Goal: Transaction & Acquisition: Purchase product/service

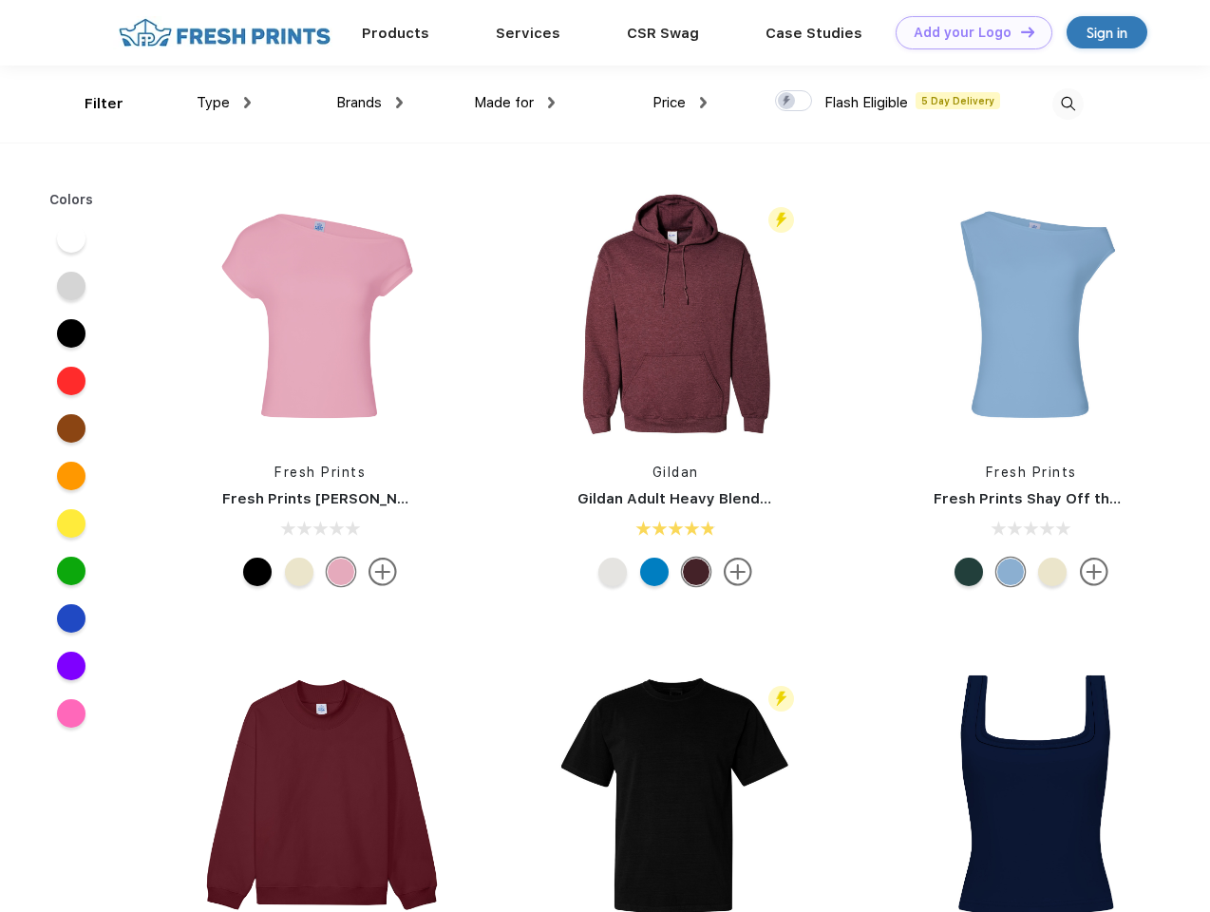
click at [967, 32] on link "Add your Logo Design Tool" at bounding box center [974, 32] width 157 height 33
click at [0, 0] on div "Design Tool" at bounding box center [0, 0] width 0 height 0
click at [1019, 31] on link "Add your Logo Design Tool" at bounding box center [974, 32] width 157 height 33
click at [91, 104] on div "Filter" at bounding box center [104, 104] width 39 height 22
click at [224, 103] on span "Type" at bounding box center [213, 102] width 33 height 17
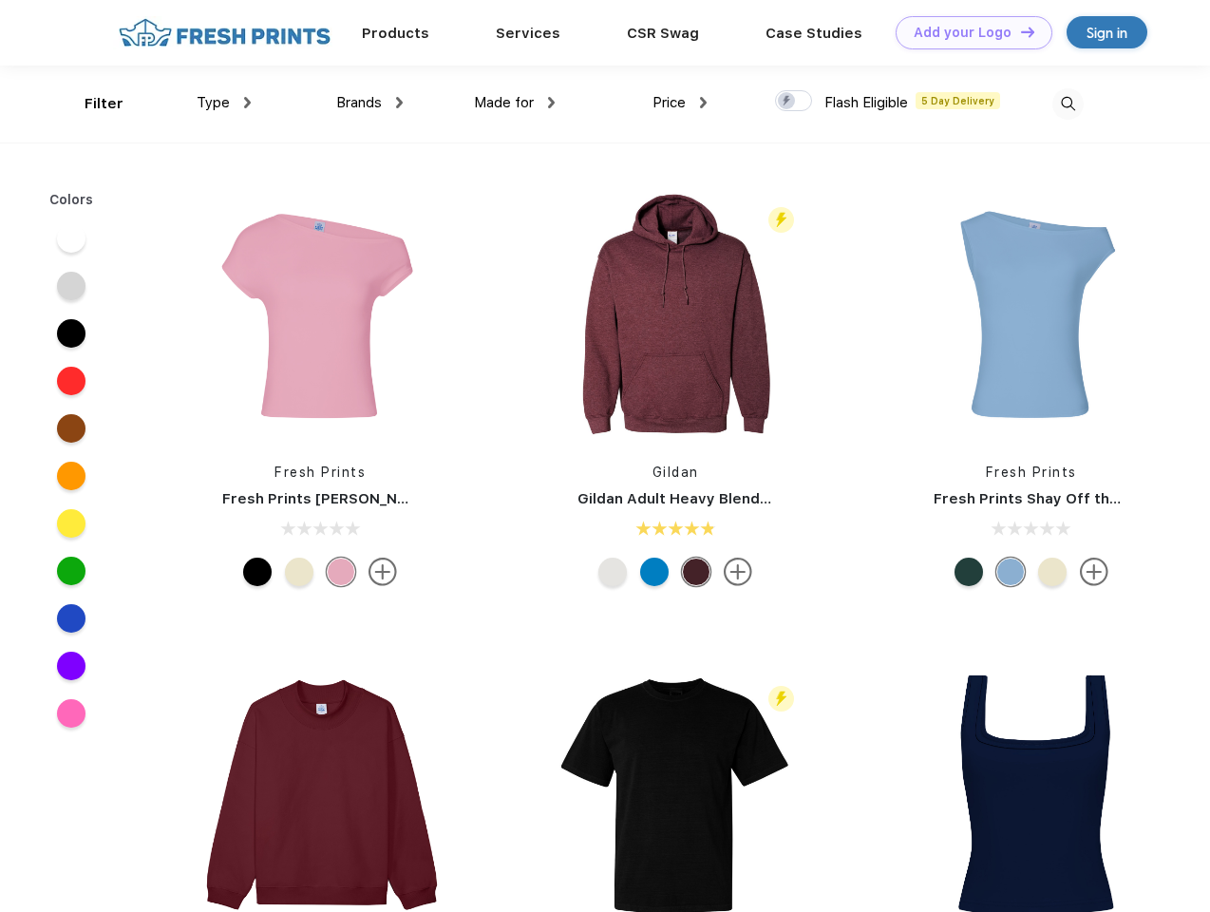
click at [370, 103] on span "Brands" at bounding box center [359, 102] width 46 height 17
click at [515, 103] on span "Made for" at bounding box center [504, 102] width 60 height 17
click at [680, 103] on span "Price" at bounding box center [669, 102] width 33 height 17
click at [794, 102] on div at bounding box center [793, 100] width 37 height 21
click at [788, 102] on input "checkbox" at bounding box center [781, 95] width 12 height 12
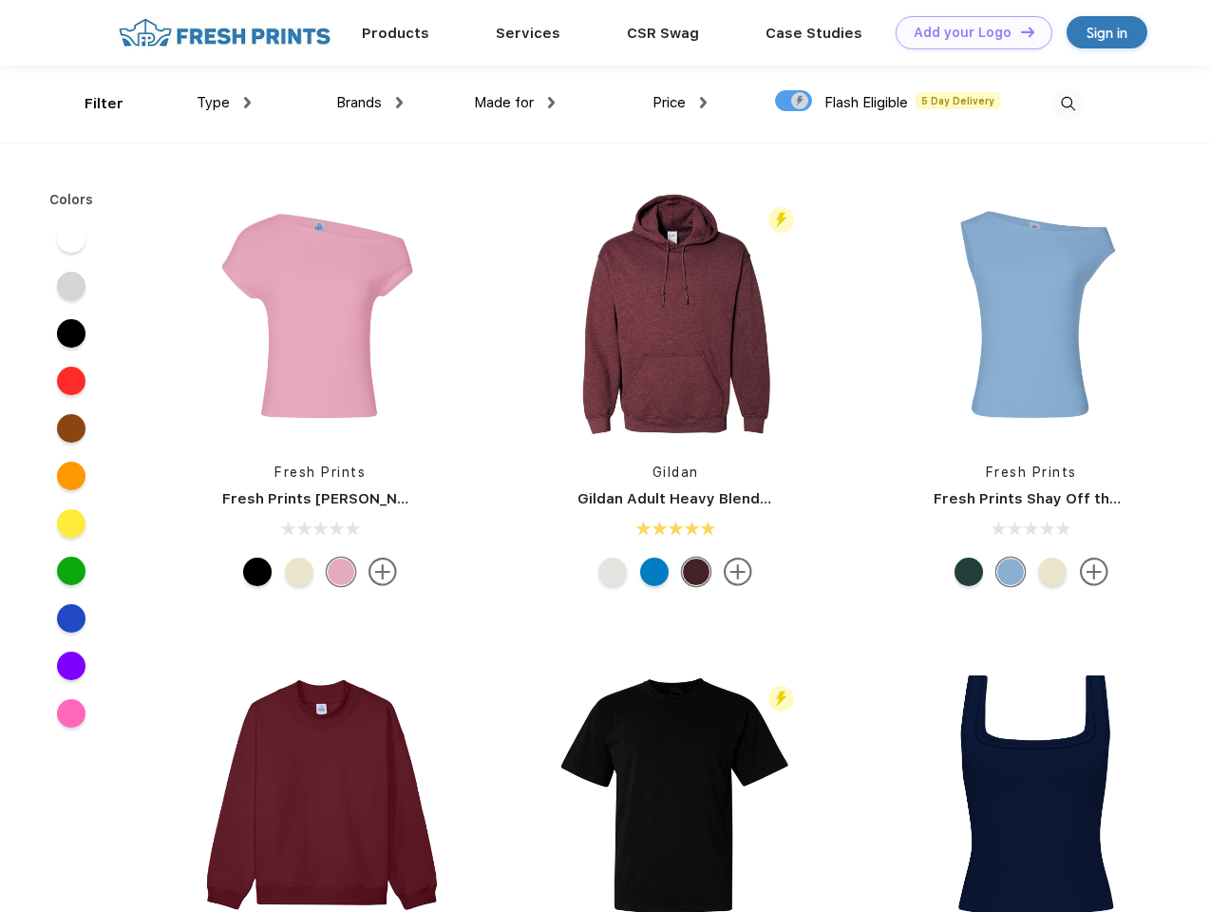
click at [1068, 104] on img at bounding box center [1068, 103] width 31 height 31
